Goal: Transaction & Acquisition: Book appointment/travel/reservation

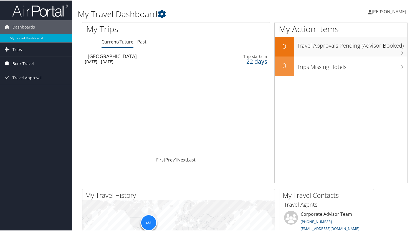
click at [27, 65] on span "Book Travel" at bounding box center [22, 63] width 21 height 14
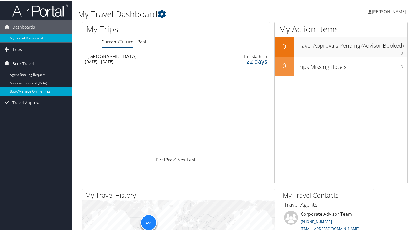
click at [27, 88] on link "Book/Manage Online Trips" at bounding box center [36, 91] width 72 height 8
